Goal: Complete application form: Complete application form

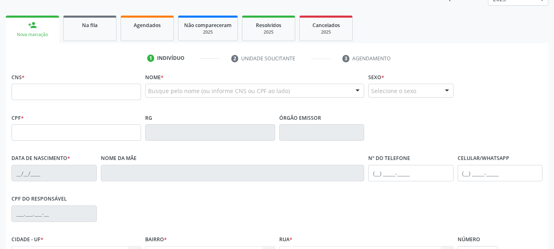
scroll to position [107, 0]
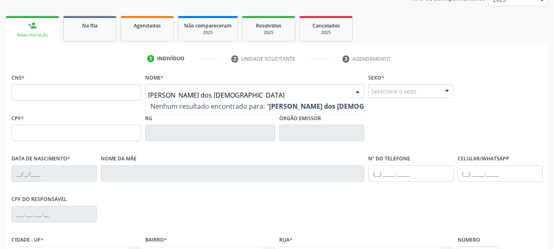
type input "[PERSON_NAME]"
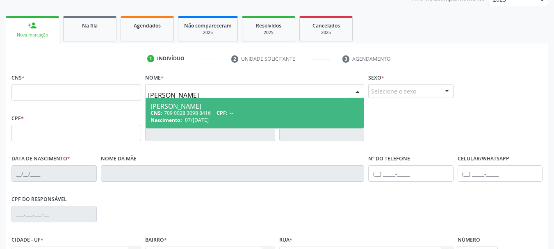
click at [201, 106] on div "[PERSON_NAME]" at bounding box center [254, 106] width 208 height 7
type input "709 0028 3098 8416"
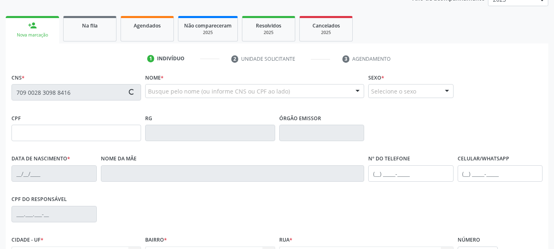
type input "07/[DATE]"
type input "[PERSON_NAME]"
type input "[PHONE_NUMBER]"
type input "547.464.425-68"
type input "S/N"
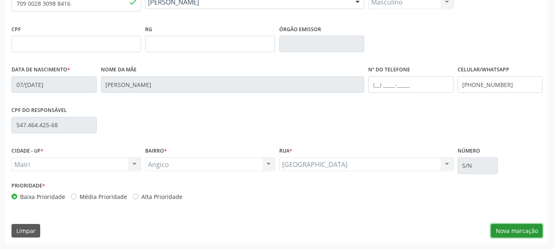
click at [535, 227] on button "Nova marcação" at bounding box center [517, 231] width 52 height 14
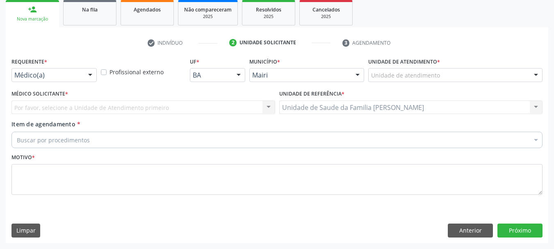
scroll to position [123, 0]
click at [80, 134] on div "Buscar por procedimentos" at bounding box center [276, 140] width 531 height 16
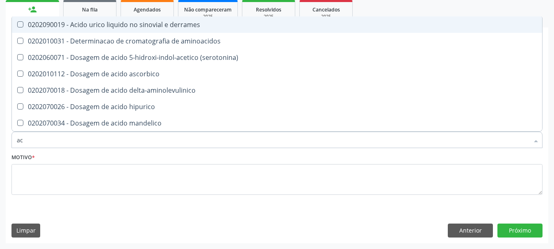
type input "a"
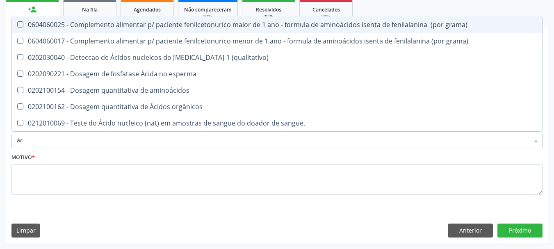
type input "á"
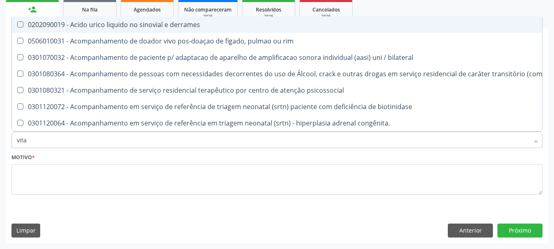
type input "vitam"
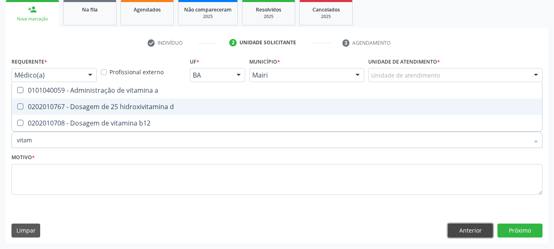
click at [469, 230] on button "Anterior" at bounding box center [470, 230] width 45 height 14
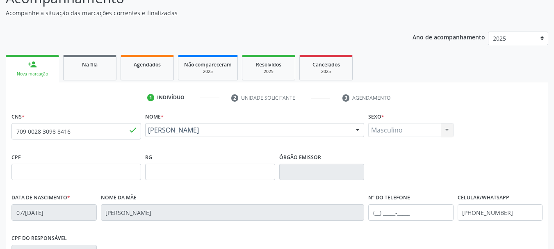
scroll to position [0, 0]
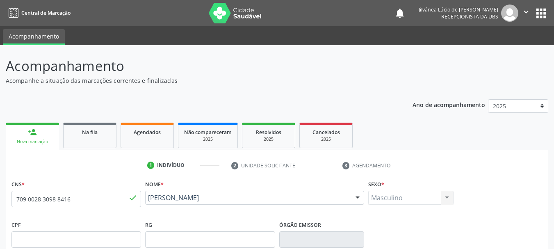
click at [526, 13] on icon "" at bounding box center [525, 11] width 9 height 9
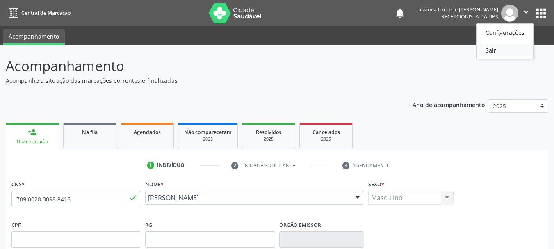
click at [500, 49] on link "Sair" at bounding box center [505, 49] width 57 height 11
